Goal: Task Accomplishment & Management: Manage account settings

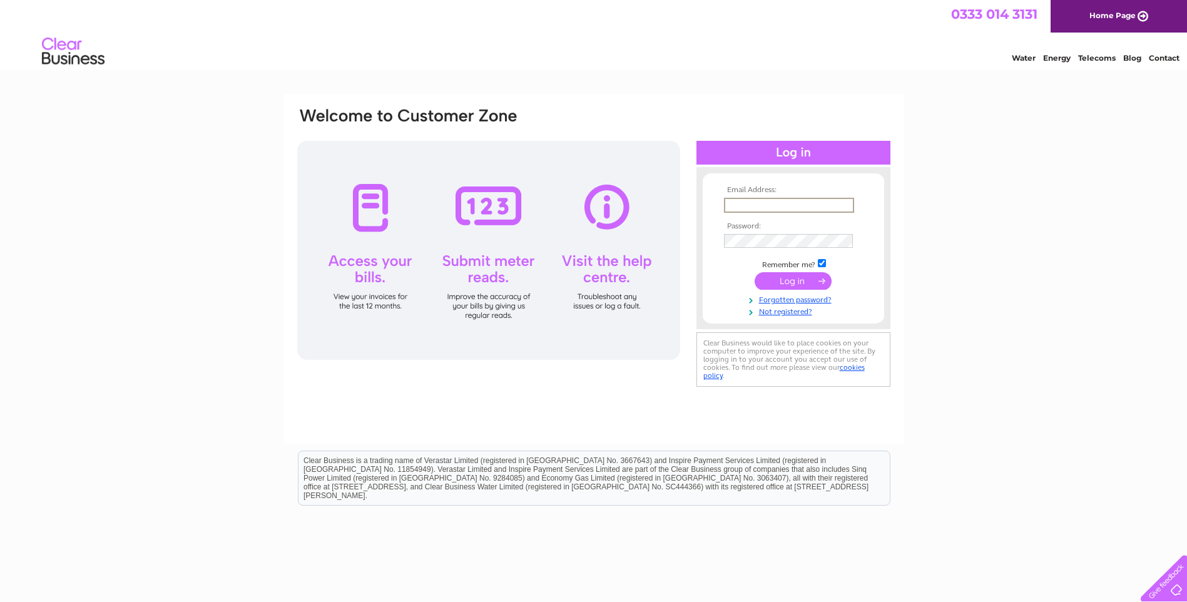
click at [779, 201] on input "text" at bounding box center [789, 205] width 130 height 15
type input "[EMAIL_ADDRESS][DOMAIN_NAME]"
click at [754, 272] on input "submit" at bounding box center [792, 281] width 77 height 18
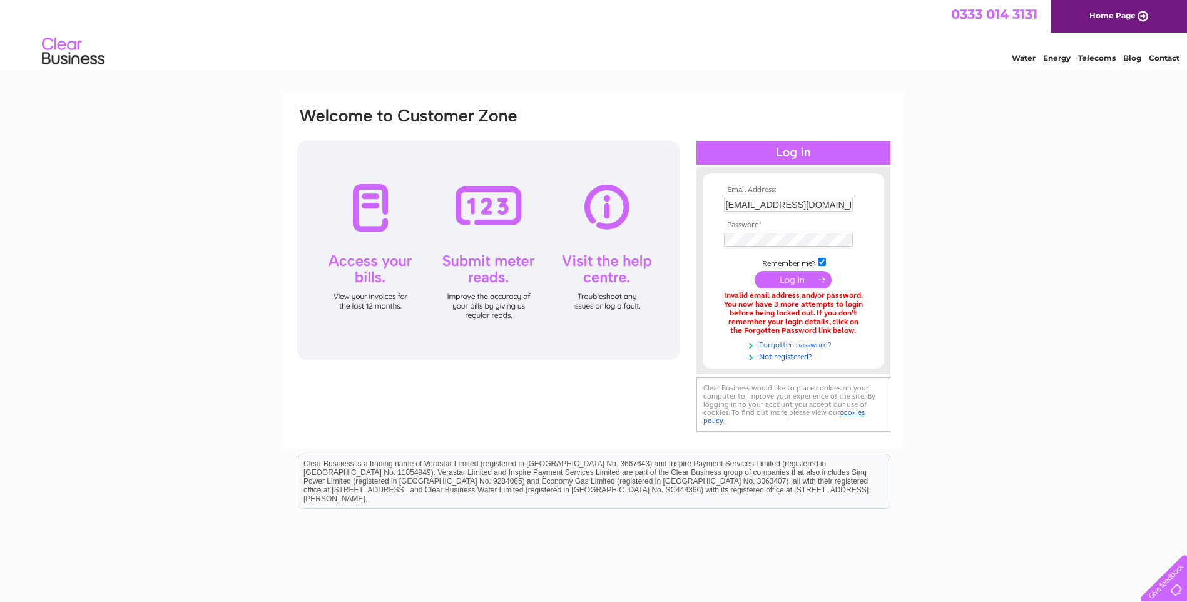
click at [779, 343] on link "Forgotten password?" at bounding box center [795, 344] width 142 height 12
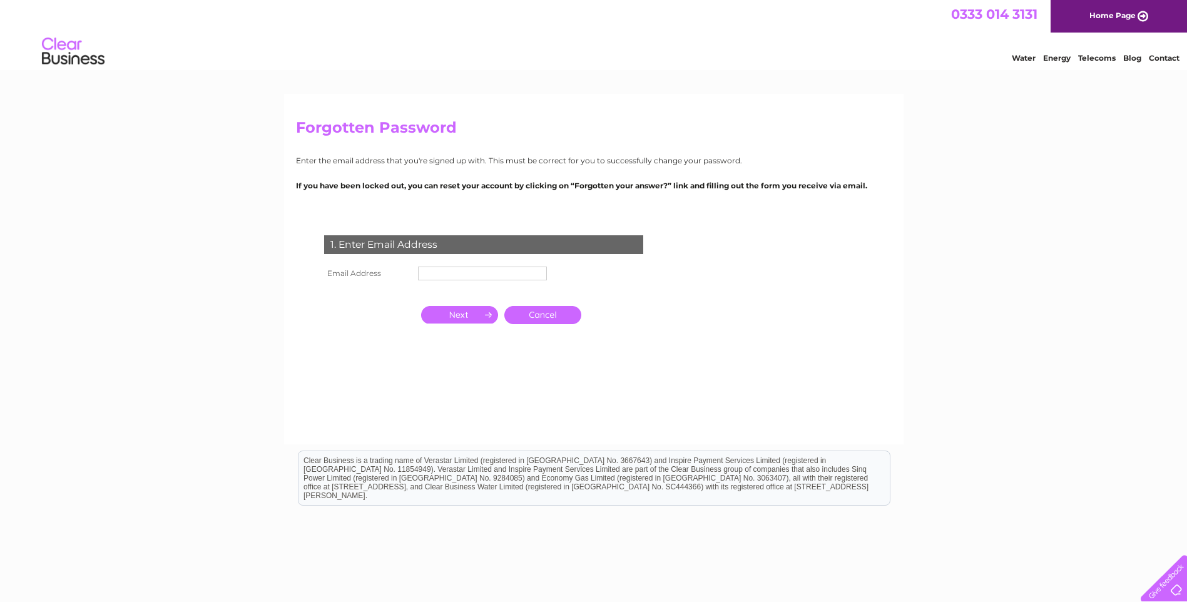
click at [454, 277] on input "text" at bounding box center [482, 273] width 129 height 14
type input "[EMAIL_ADDRESS][DOMAIN_NAME]"
click at [484, 318] on input "button" at bounding box center [459, 315] width 77 height 18
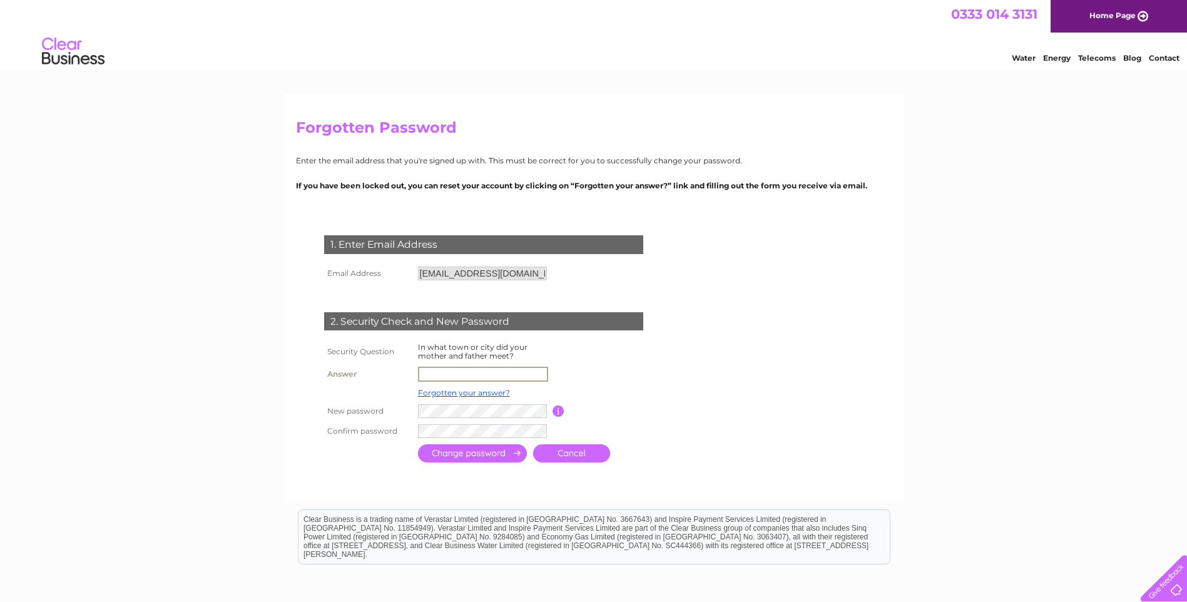
click at [485, 375] on input "text" at bounding box center [483, 374] width 130 height 15
drag, startPoint x: 463, startPoint y: 378, endPoint x: 346, endPoint y: 370, distance: 117.9
click at [347, 370] on tr "Answer Sitling" at bounding box center [498, 373] width 355 height 21
type input "Stirling"
click at [509, 448] on input "submit" at bounding box center [472, 453] width 109 height 18
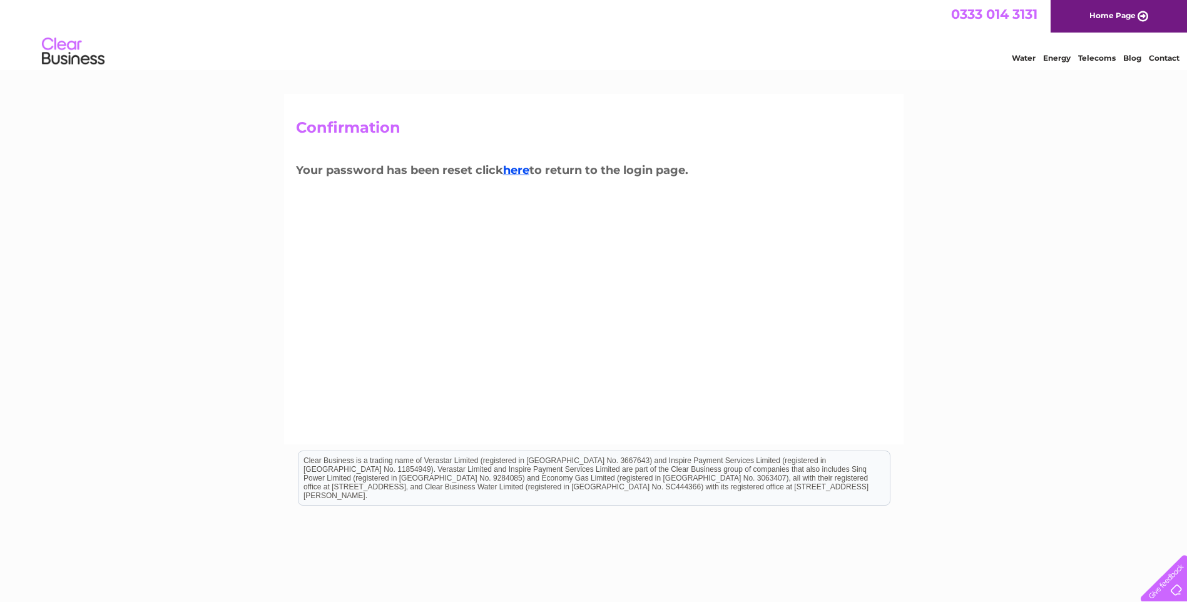
click at [527, 177] on h3 "Your password has been reset click here to return to the login page." at bounding box center [593, 172] width 595 height 22
click at [524, 168] on link "here" at bounding box center [516, 170] width 26 height 14
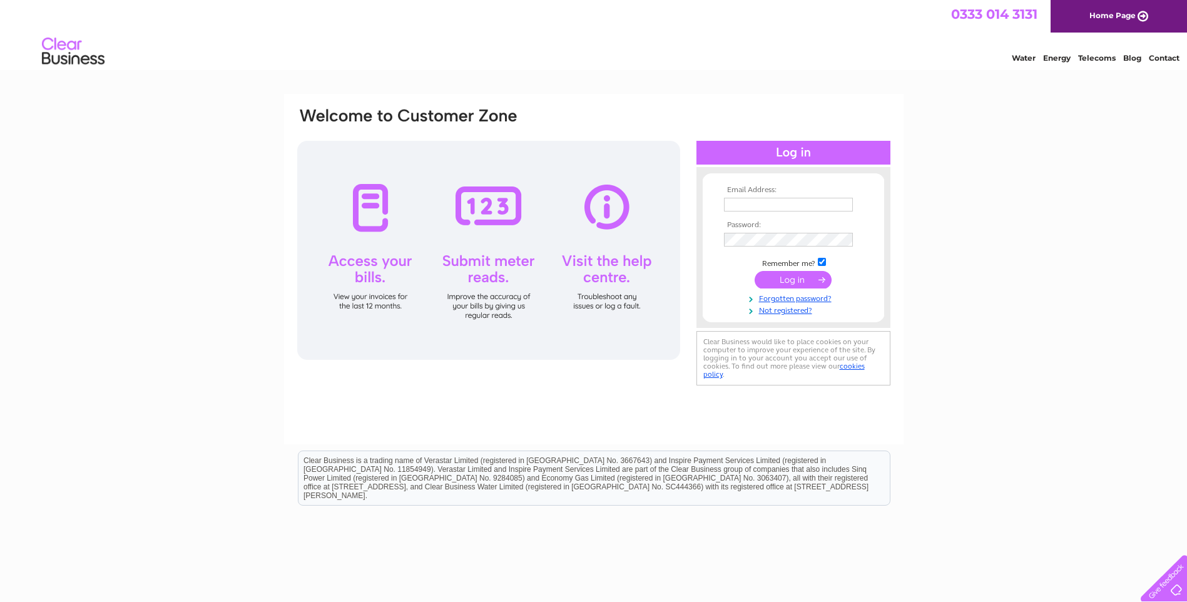
type input "classiccornicedesign@tiscali.co.uk"
click at [781, 283] on input "submit" at bounding box center [792, 280] width 77 height 18
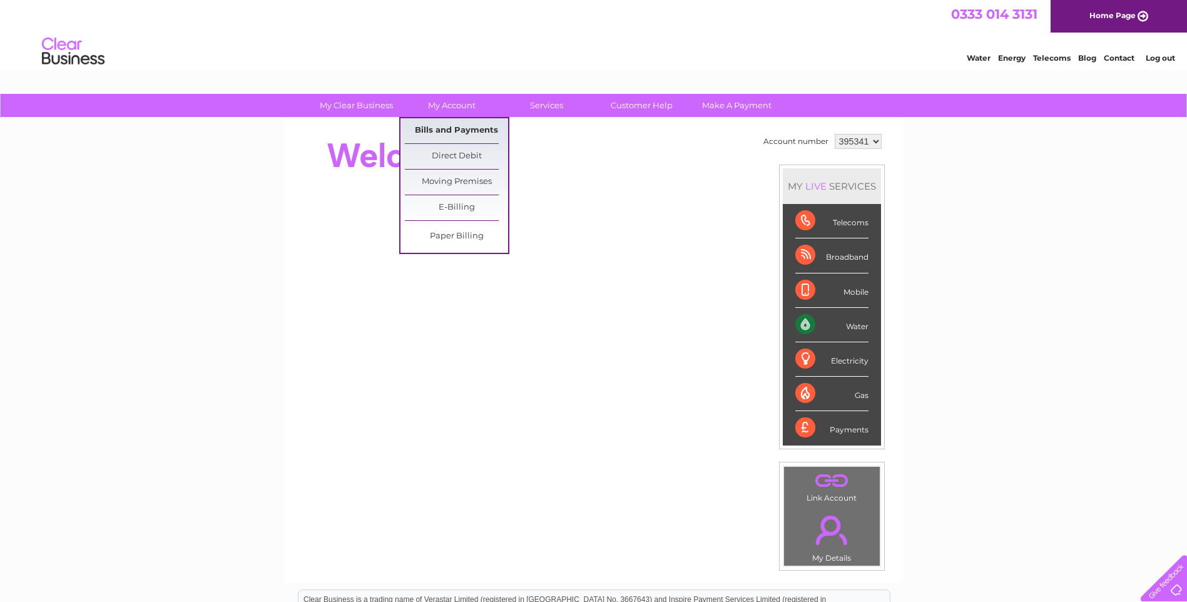
click at [447, 126] on link "Bills and Payments" at bounding box center [456, 130] width 103 height 25
click at [445, 129] on link "Bills and Payments" at bounding box center [456, 130] width 103 height 25
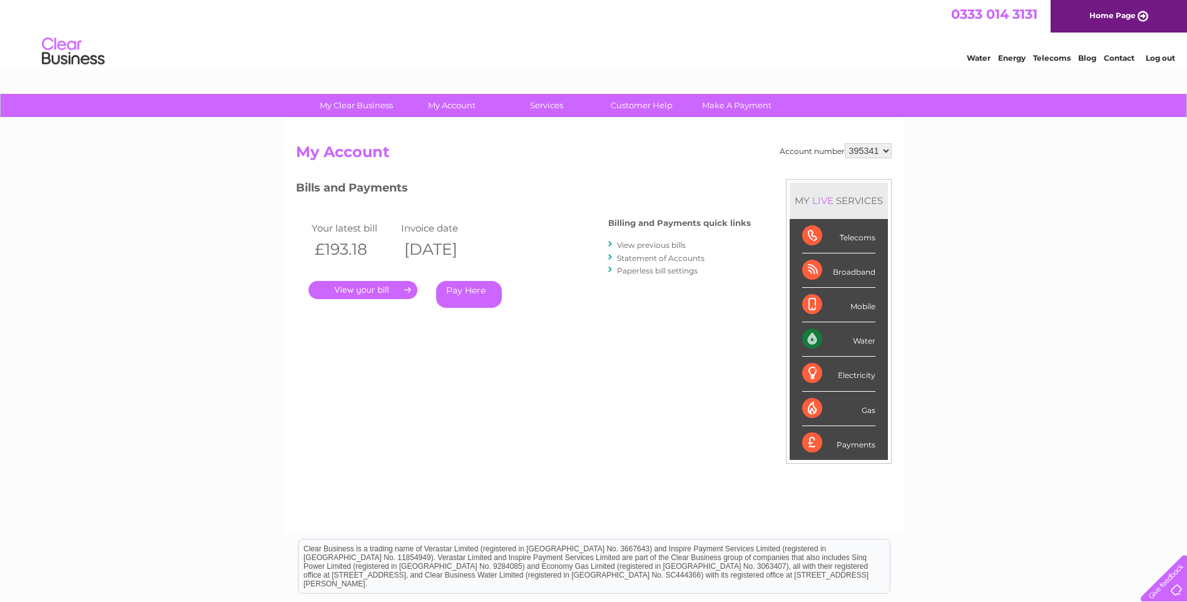
click at [363, 292] on link "." at bounding box center [362, 290] width 109 height 18
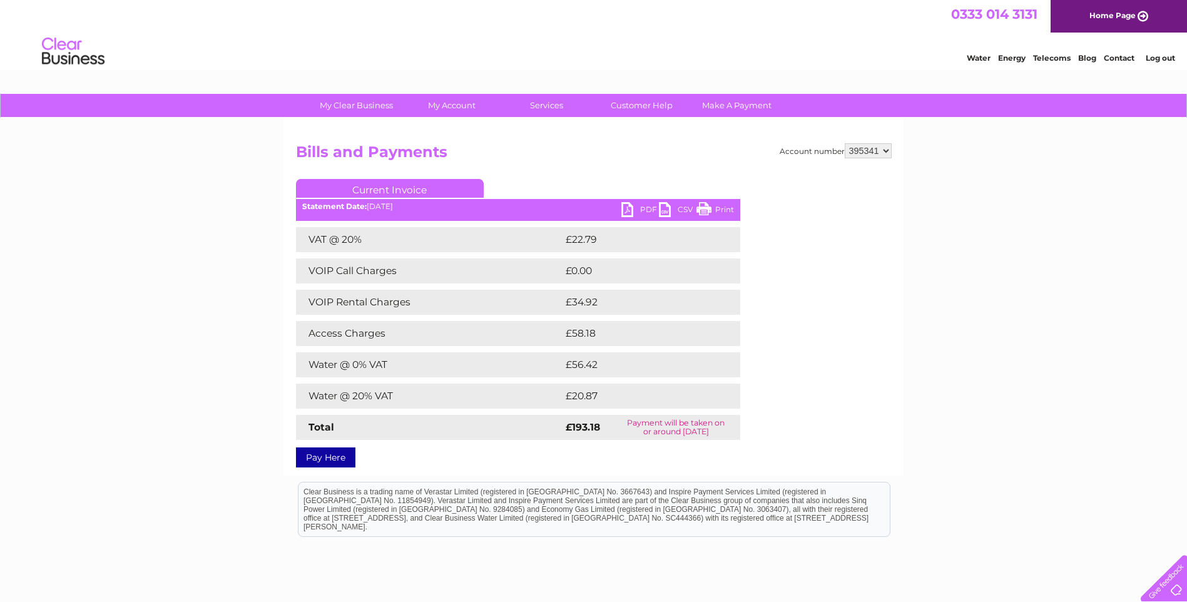
click at [634, 209] on link "PDF" at bounding box center [640, 211] width 38 height 18
click at [630, 213] on link "PDF" at bounding box center [640, 211] width 38 height 18
